Goal: Task Accomplishment & Management: Manage account settings

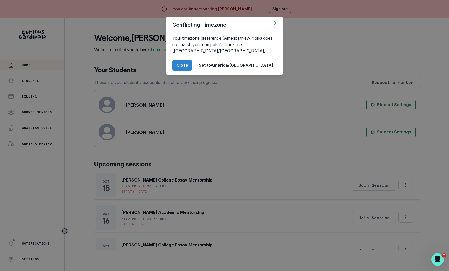
click at [126, 167] on div "Conflicting Timezone Your timezone preference (America/New_York) does not match…" at bounding box center [224, 135] width 449 height 271
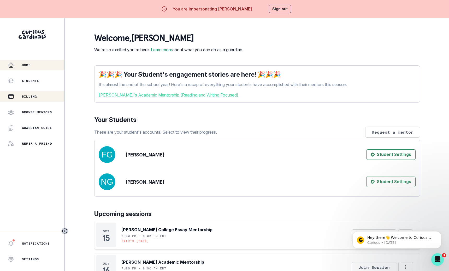
click at [43, 94] on div "Billing" at bounding box center [36, 96] width 56 height 6
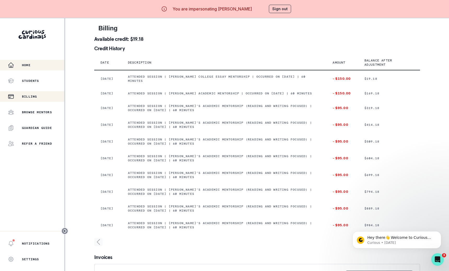
click at [44, 62] on div "Home" at bounding box center [36, 65] width 56 height 6
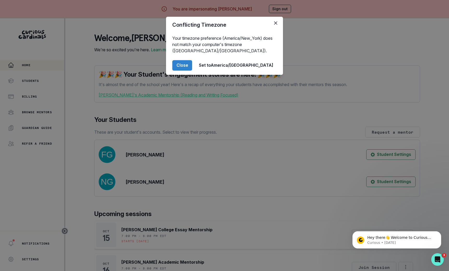
click at [89, 105] on div "Conflicting Timezone Your timezone preference (America/New_York) does not match…" at bounding box center [224, 135] width 449 height 271
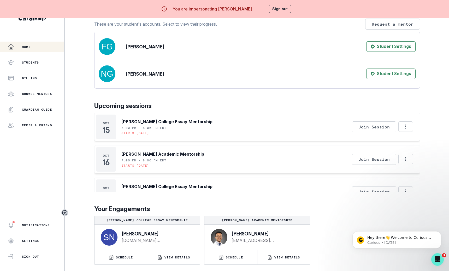
scroll to position [95, 0]
click at [37, 60] on p "Students" at bounding box center [30, 62] width 17 height 4
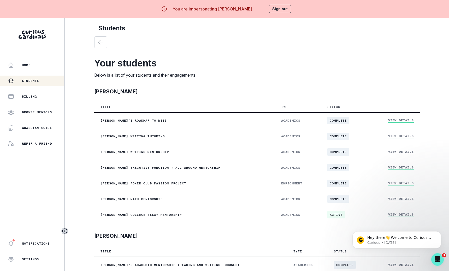
click at [40, 88] on div "Home Students Billing Browse Mentors Guardian Guide Refer a friend" at bounding box center [32, 104] width 64 height 89
click at [40, 99] on div "Billing" at bounding box center [36, 96] width 56 height 6
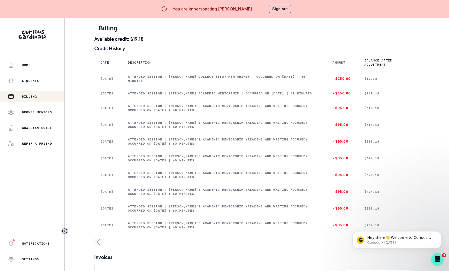
click at [277, 5] on button "Sign out" at bounding box center [280, 9] width 22 height 8
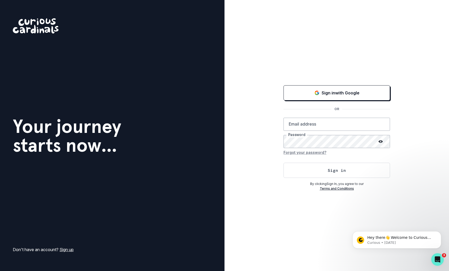
click at [290, 80] on div "Sign in with Google OR Email address Password Forgot your password? Sign in By …" at bounding box center [337, 135] width 225 height 271
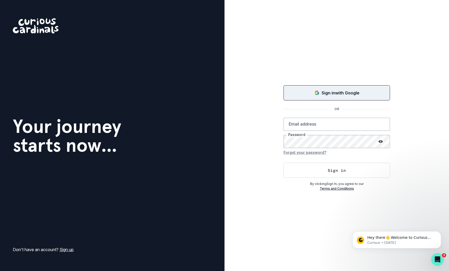
click at [293, 91] on div "Sign in with Google" at bounding box center [336, 93] width 93 height 6
